Goal: Information Seeking & Learning: Learn about a topic

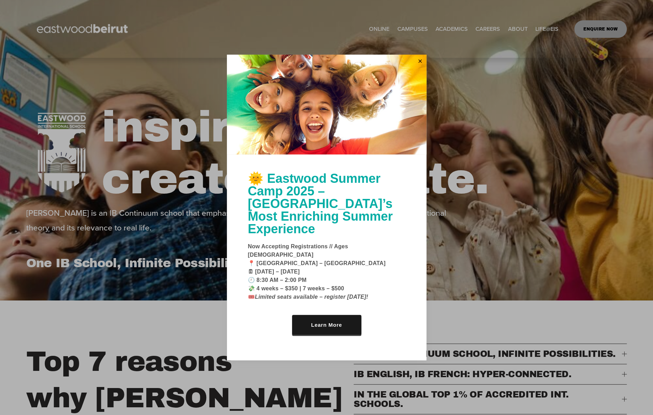
click at [186, 224] on div at bounding box center [326, 207] width 653 height 415
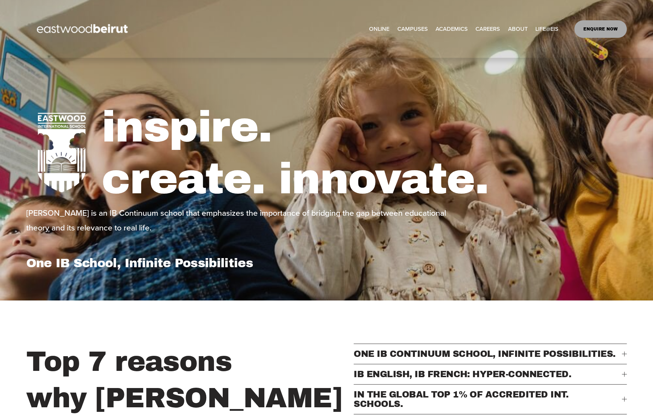
click at [606, 28] on link "ENQUIRE NOW" at bounding box center [600, 28] width 53 height 17
drag, startPoint x: 582, startPoint y: 364, endPoint x: 572, endPoint y: 362, distance: 10.0
click at [582, 358] on span "ONE IB CONTINUUM SCHOOL, INFINITE POSSIBILITIES." at bounding box center [487, 353] width 268 height 9
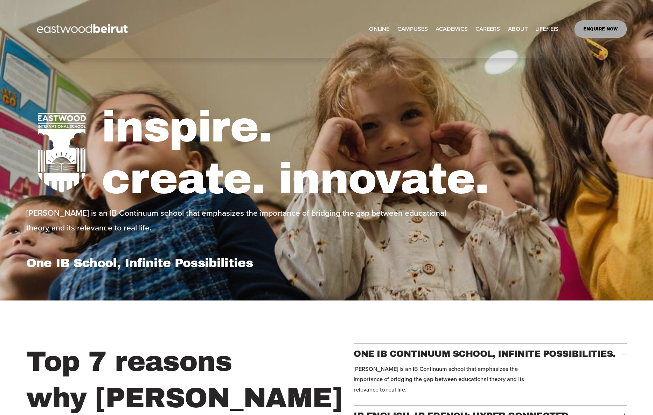
click at [91, 22] on img at bounding box center [83, 29] width 114 height 36
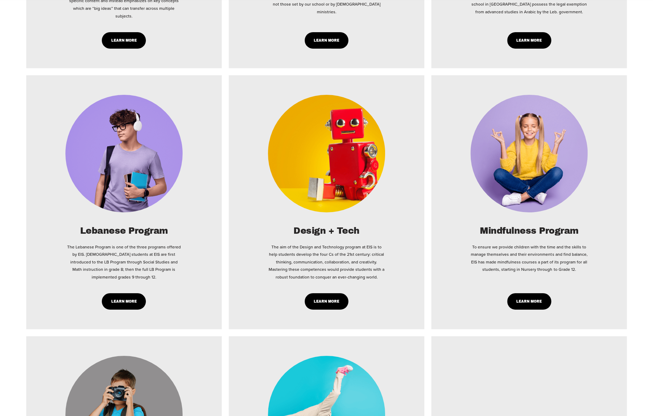
scroll to position [1959, 0]
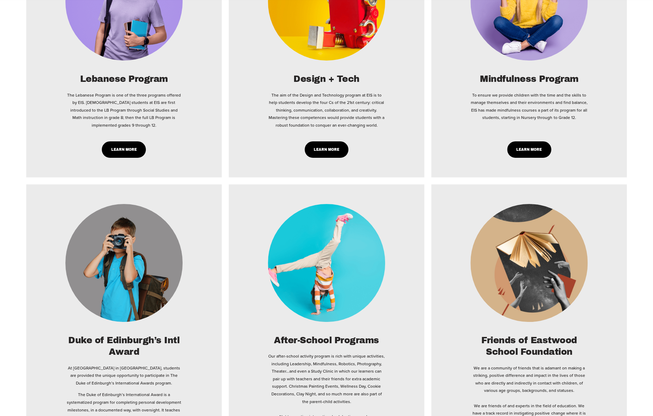
click at [136, 141] on link "Learn More" at bounding box center [124, 149] width 44 height 16
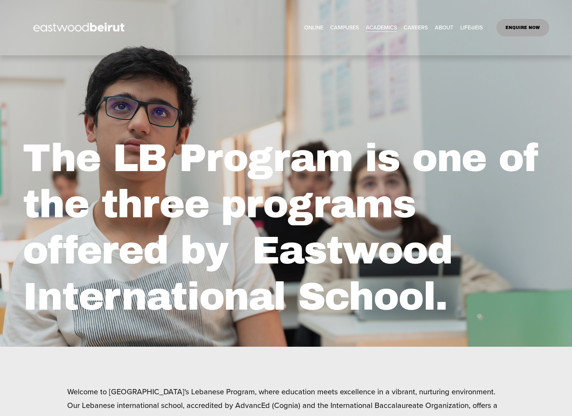
click at [355, 215] on h1 "The LB Program is one of the three programs offered by Eastwood International S…" at bounding box center [286, 227] width 526 height 185
click at [68, 30] on img at bounding box center [80, 28] width 114 height 36
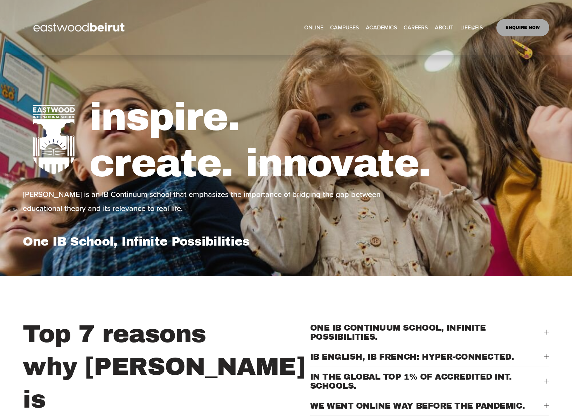
click at [514, 29] on link "ENQUIRE NOW" at bounding box center [522, 27] width 53 height 17
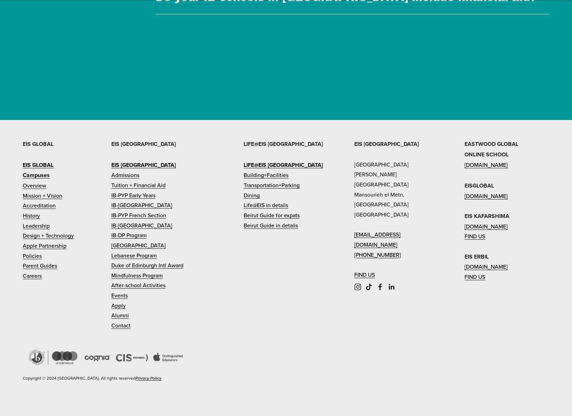
scroll to position [2443, 0]
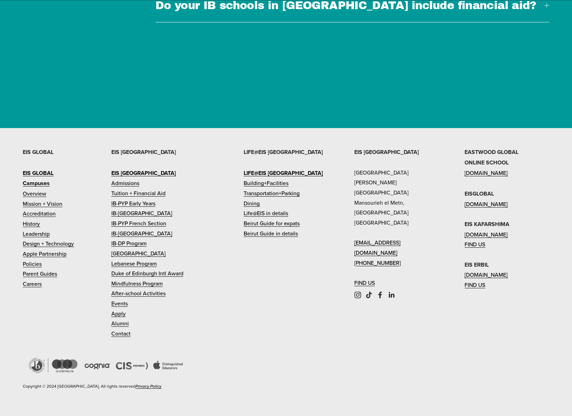
click at [380, 283] on div "EIS [GEOGRAPHIC_DATA] [PERSON_NAME][GEOGRAPHIC_DATA] [EMAIL_ADDRESS][DOMAIN_NAM…" at bounding box center [286, 278] width 572 height 262
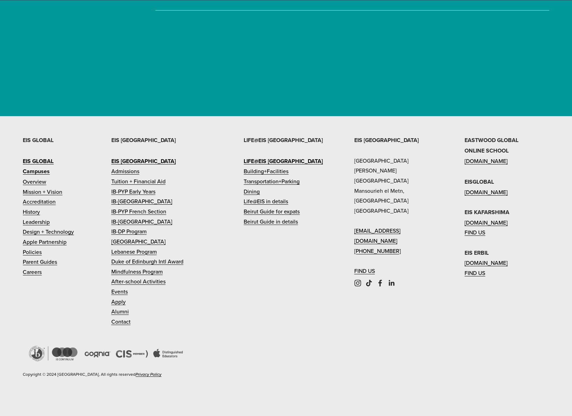
click at [379, 282] on use "Facebook" at bounding box center [379, 283] width 3 height 7
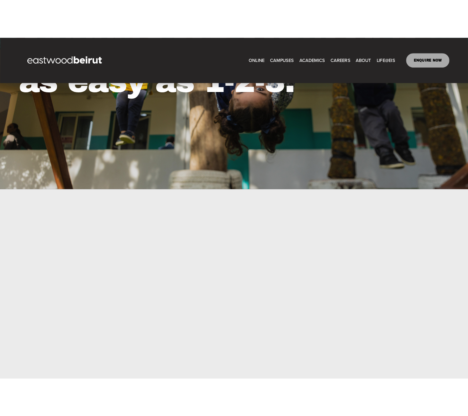
scroll to position [0, 0]
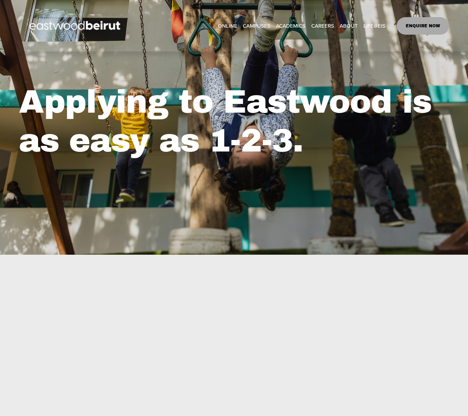
click at [82, 30] on img at bounding box center [76, 26] width 114 height 36
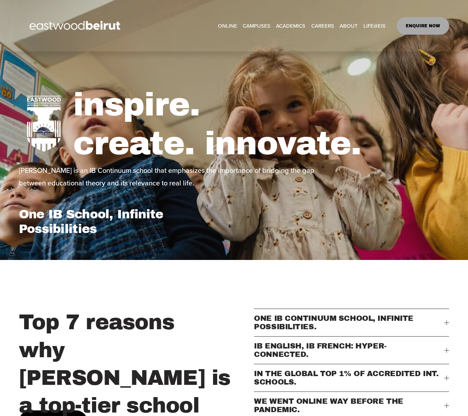
click at [0, 0] on span "Academics" at bounding box center [0, 0] width 0 height 0
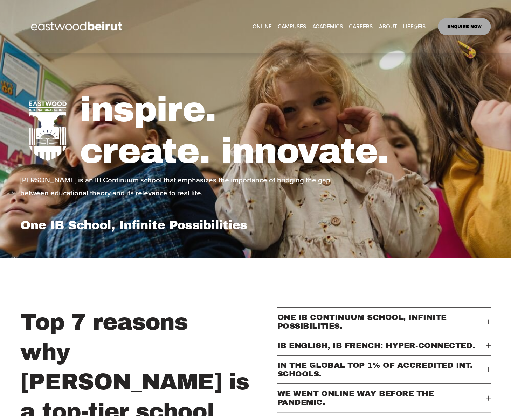
click at [176, 128] on h1 "inspire. create. innovate." at bounding box center [285, 131] width 410 height 84
